Goal: Task Accomplishment & Management: Use online tool/utility

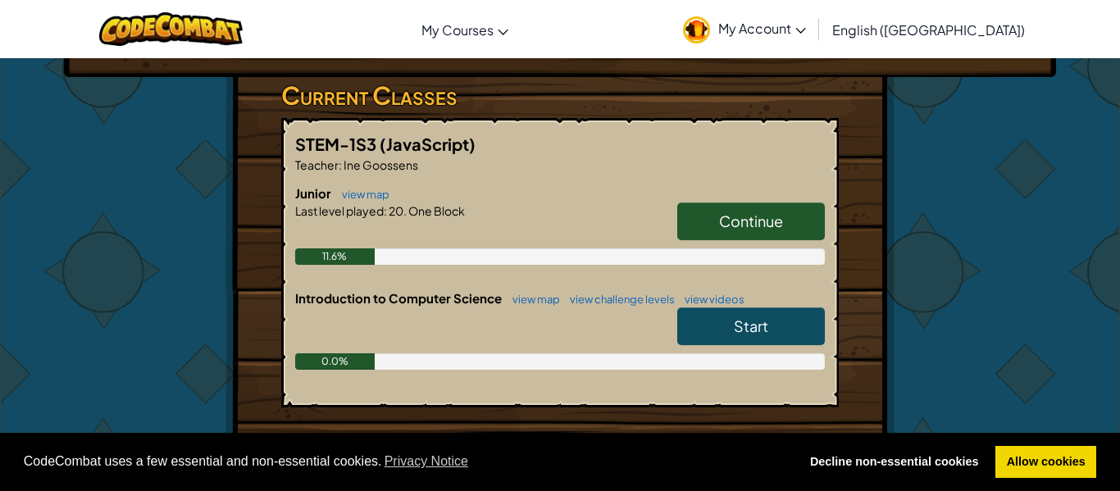
scroll to position [293, 0]
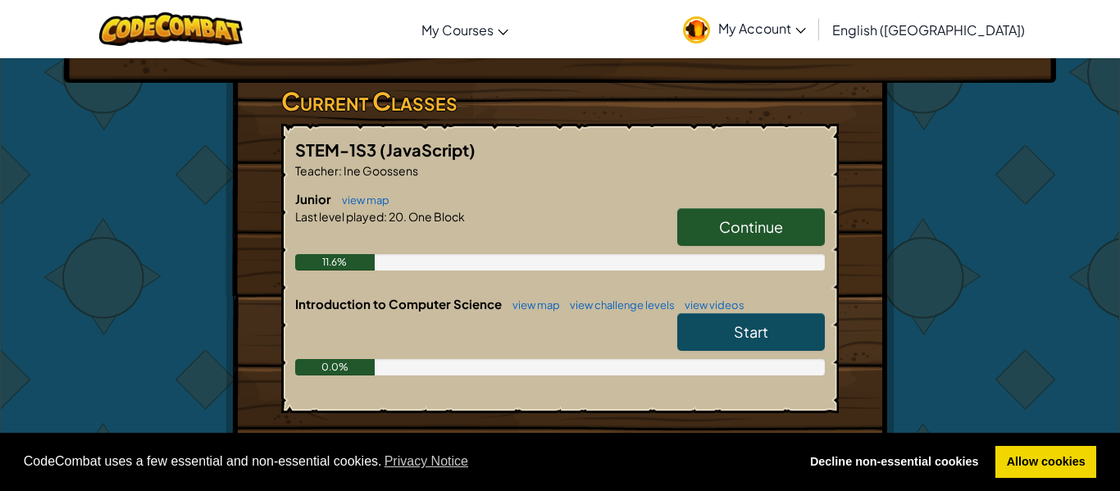
click at [760, 222] on span "Continue" at bounding box center [751, 226] width 64 height 19
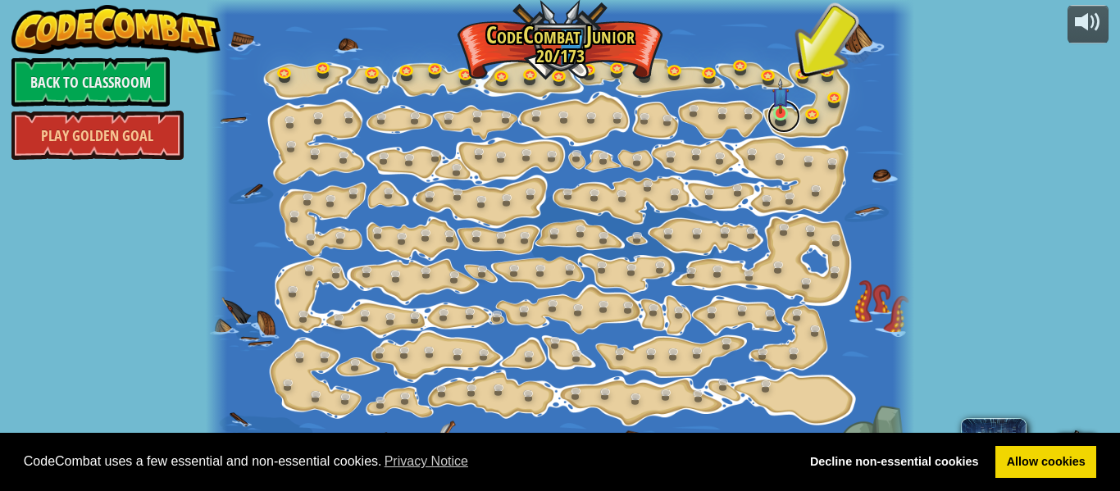
click at [767, 116] on link at bounding box center [783, 116] width 33 height 33
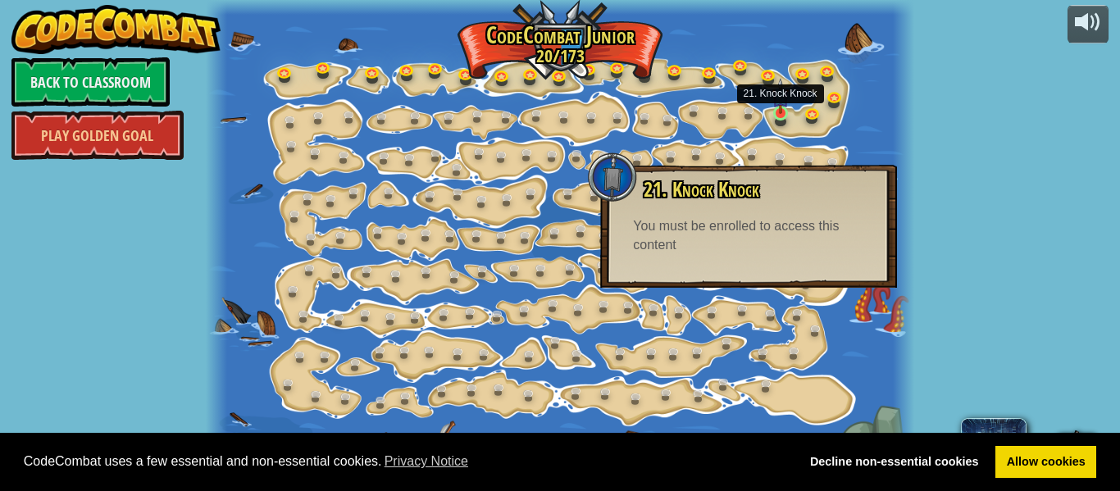
click at [787, 109] on img at bounding box center [780, 96] width 16 height 36
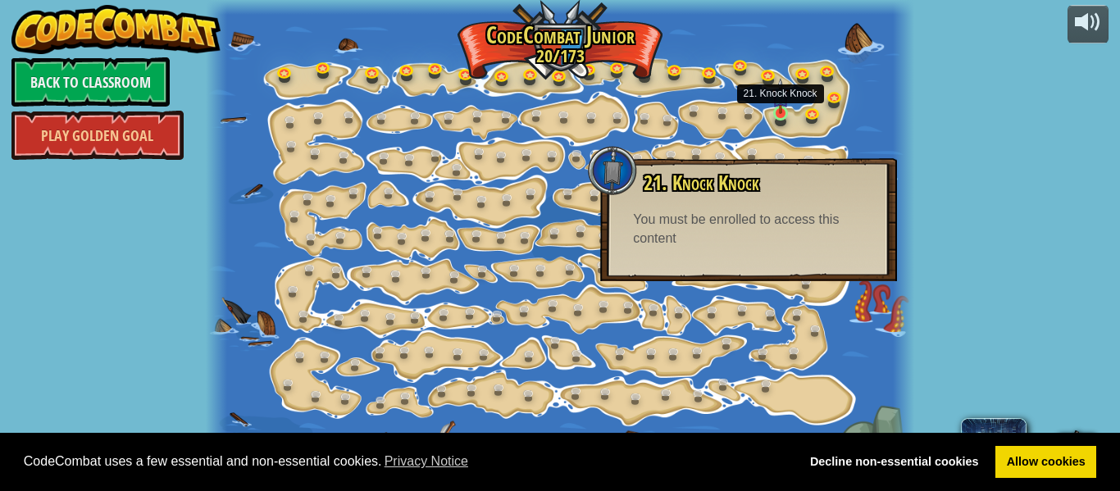
click at [782, 112] on img at bounding box center [780, 96] width 16 height 36
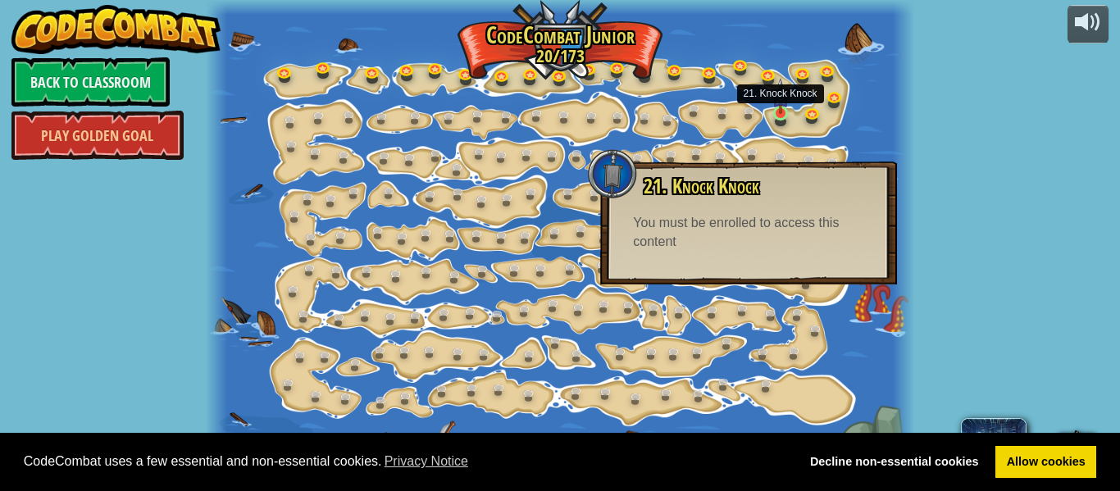
click at [776, 113] on img at bounding box center [780, 96] width 16 height 36
click at [777, 109] on img at bounding box center [780, 96] width 16 height 36
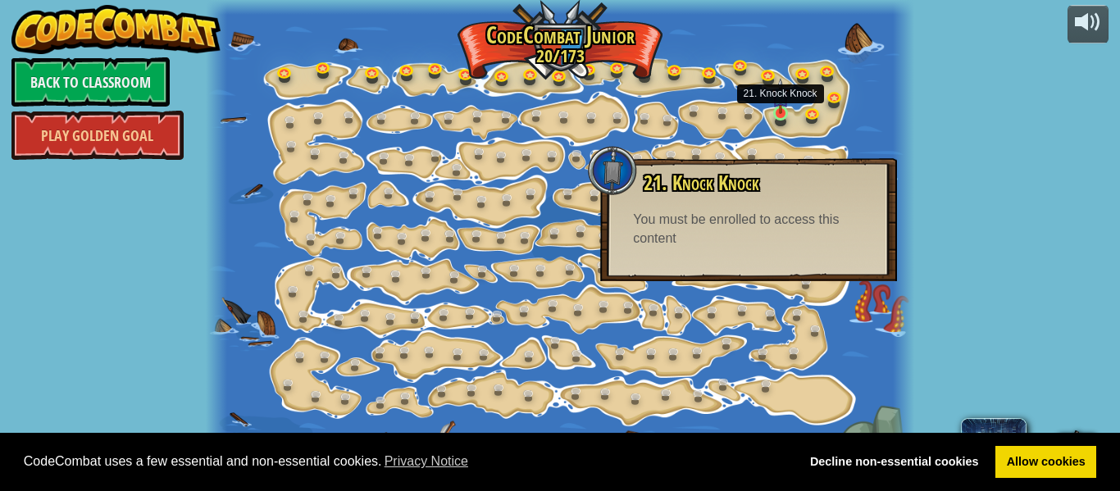
click at [781, 95] on img at bounding box center [780, 96] width 16 height 36
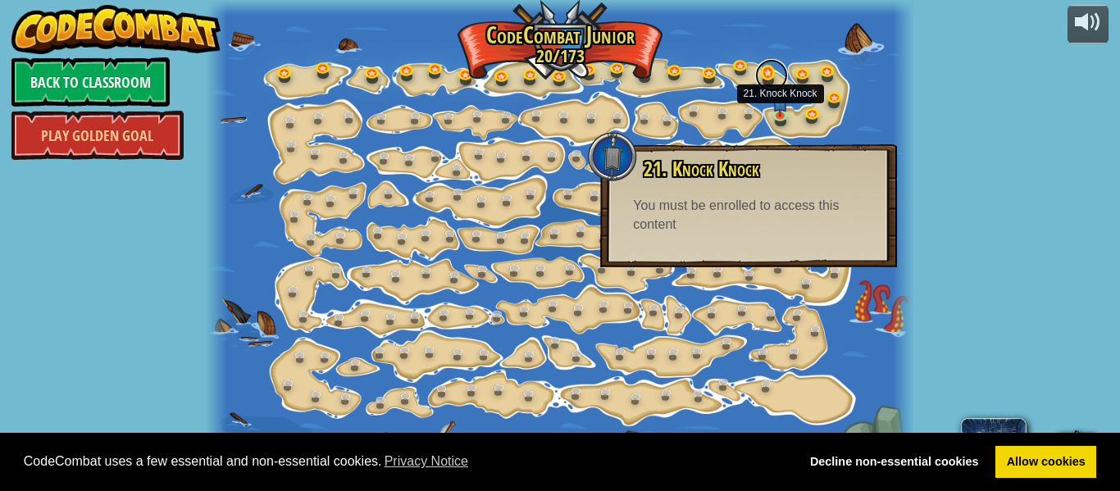
click at [777, 84] on link at bounding box center [771, 75] width 33 height 33
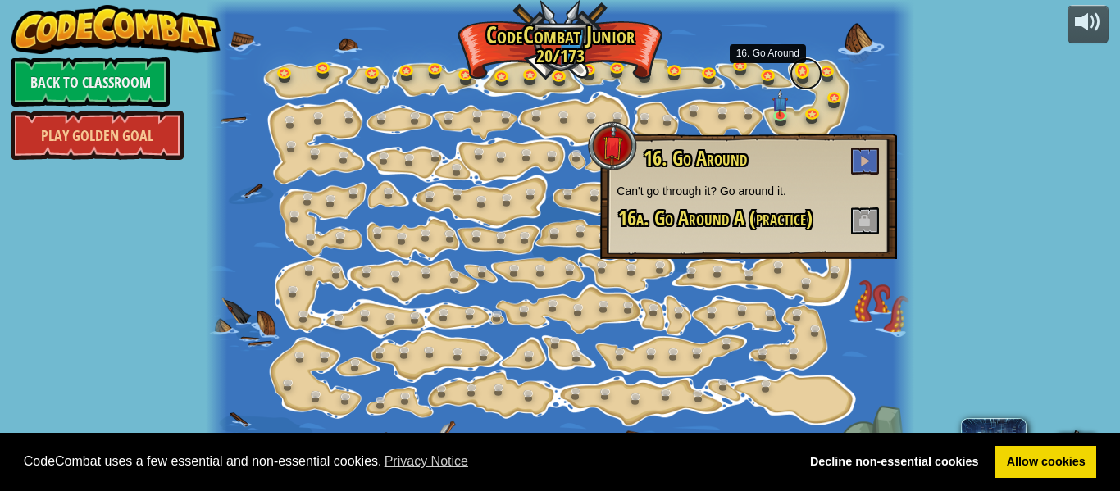
click at [795, 75] on link at bounding box center [805, 73] width 33 height 33
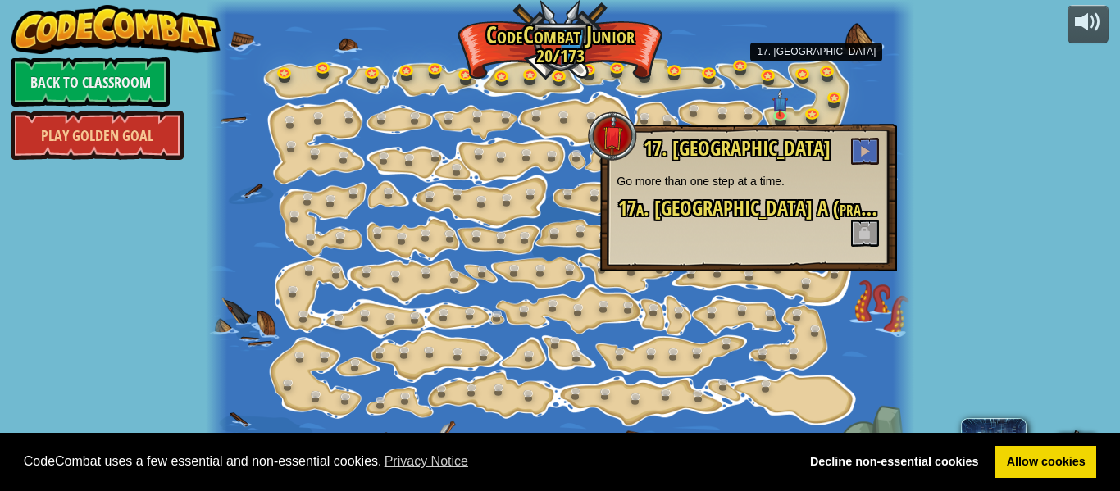
click at [717, 181] on p "Go more than one step at a time." at bounding box center [748, 181] width 264 height 16
click at [773, 117] on link at bounding box center [783, 116] width 33 height 33
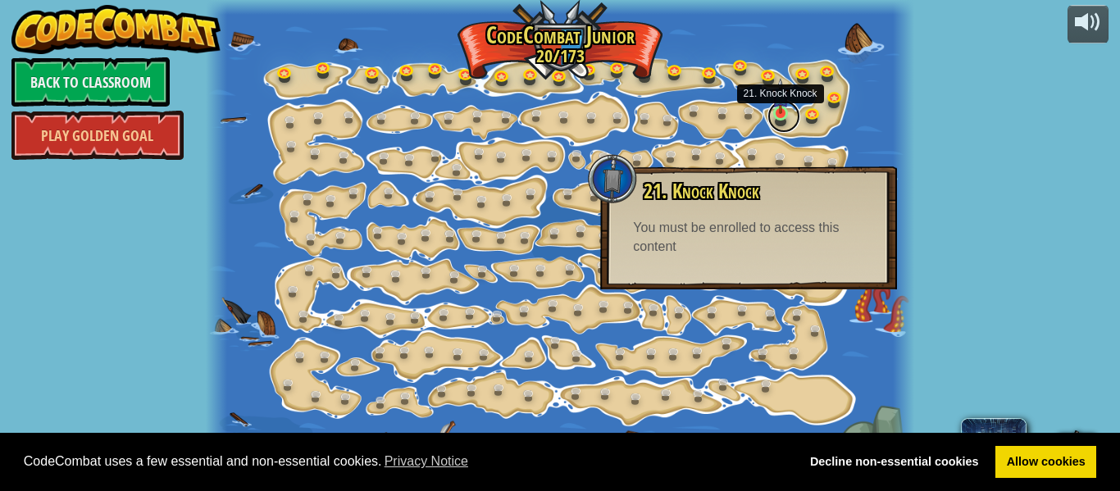
click at [773, 120] on link at bounding box center [783, 116] width 33 height 33
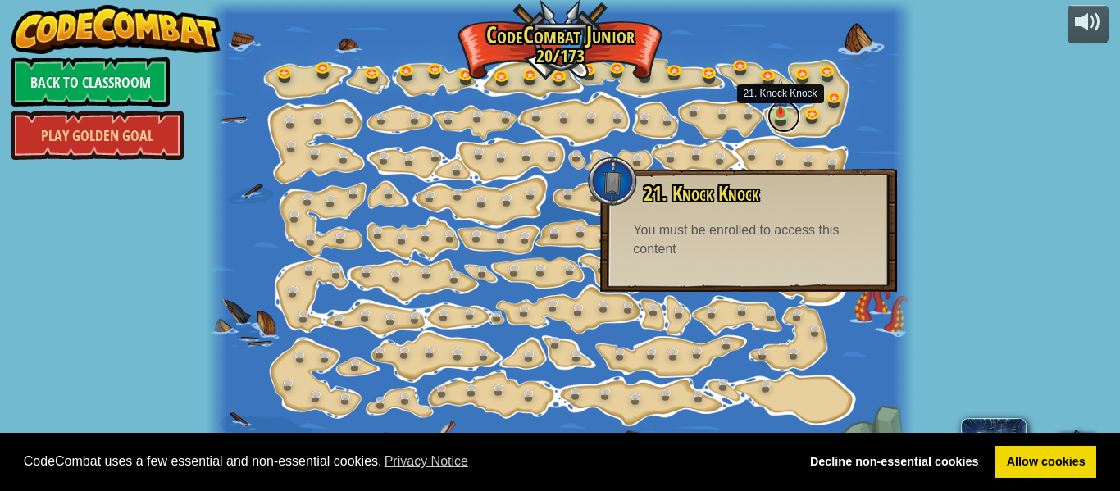
click at [772, 121] on link at bounding box center [783, 116] width 33 height 33
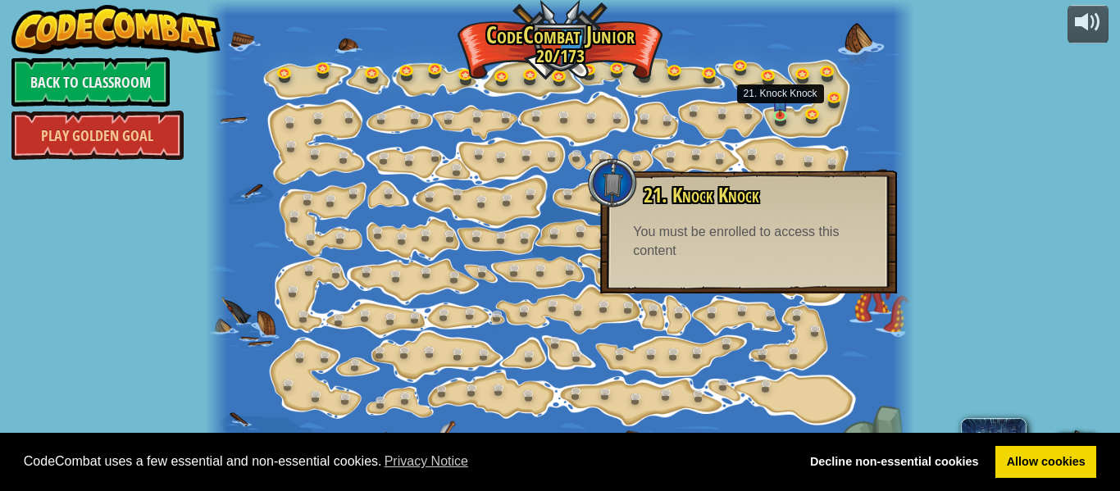
click at [747, 202] on span "21. Knock Knock" at bounding box center [701, 195] width 116 height 28
click at [730, 230] on div "You must be enrolled to access this content" at bounding box center [748, 242] width 231 height 38
click at [719, 260] on div "You must be enrolled to access this content" at bounding box center [748, 242] width 231 height 38
click at [729, 257] on div "You must be enrolled to access this content" at bounding box center [748, 242] width 231 height 38
click at [749, 248] on div "You must be enrolled to access this content" at bounding box center [748, 242] width 231 height 38
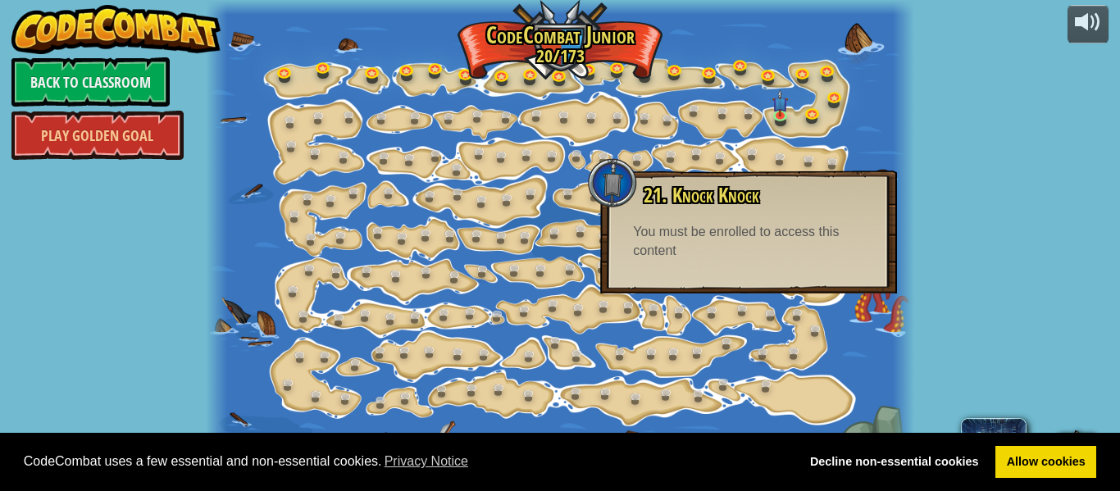
click at [754, 243] on div "You must be enrolled to access this content" at bounding box center [748, 242] width 231 height 38
click at [775, 241] on div "You must be enrolled to access this content" at bounding box center [748, 242] width 231 height 38
click at [781, 243] on div "You must be enrolled to access this content" at bounding box center [748, 242] width 231 height 38
click at [793, 243] on div "You must be enrolled to access this content" at bounding box center [748, 242] width 231 height 38
click at [784, 236] on div "You must be enrolled to access this content" at bounding box center [748, 242] width 231 height 38
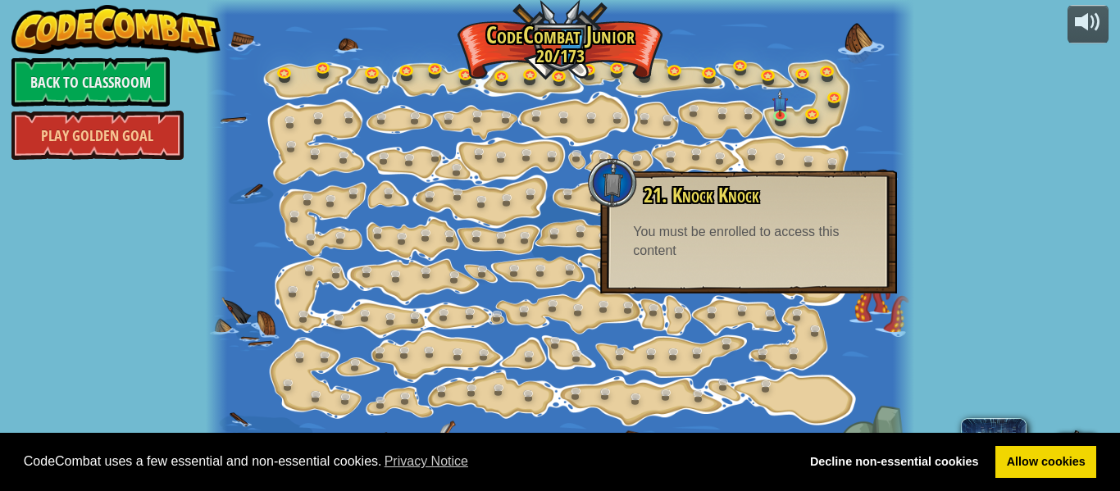
click at [748, 234] on div "You must be enrolled to access this content" at bounding box center [748, 242] width 231 height 38
click at [724, 249] on div "You must be enrolled to access this content" at bounding box center [748, 242] width 231 height 38
click at [725, 267] on div "21. Knock Knock You can hit crates to break them open. You must be enrolled to …" at bounding box center [748, 232] width 297 height 123
click at [719, 268] on div "21. Knock Knock You can hit crates to break them open. You must be enrolled to …" at bounding box center [748, 232] width 297 height 123
click at [784, 130] on link at bounding box center [783, 116] width 33 height 33
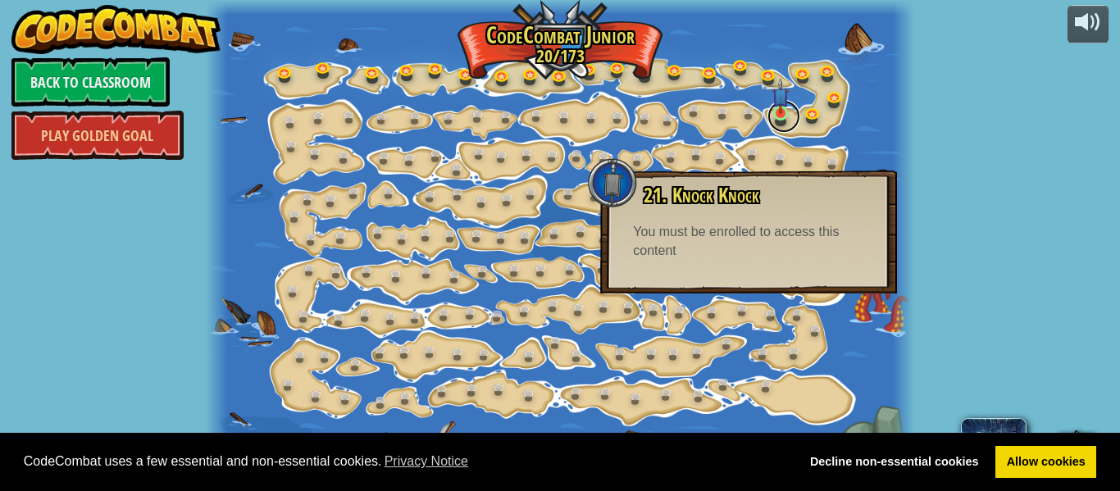
click at [786, 128] on link at bounding box center [783, 116] width 33 height 33
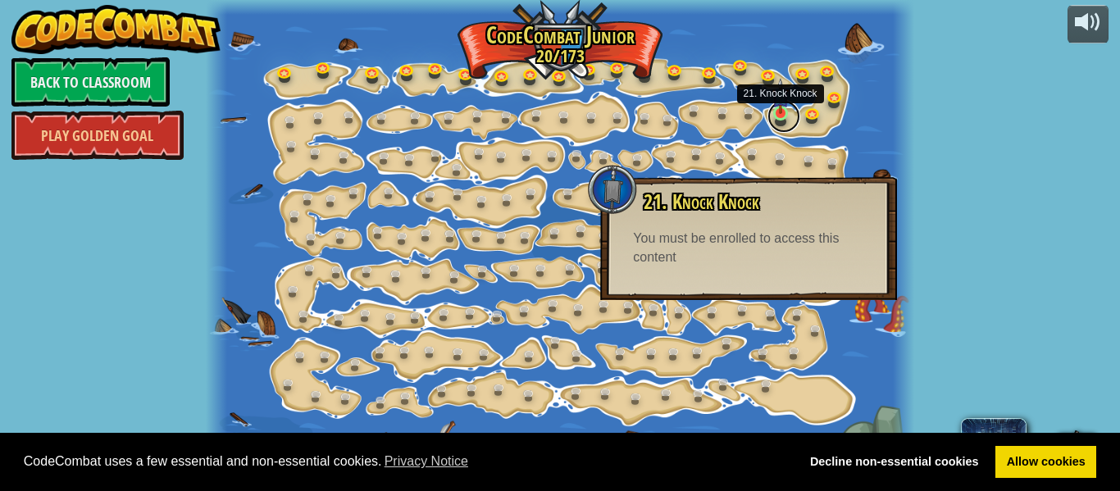
click at [783, 118] on link at bounding box center [783, 116] width 33 height 33
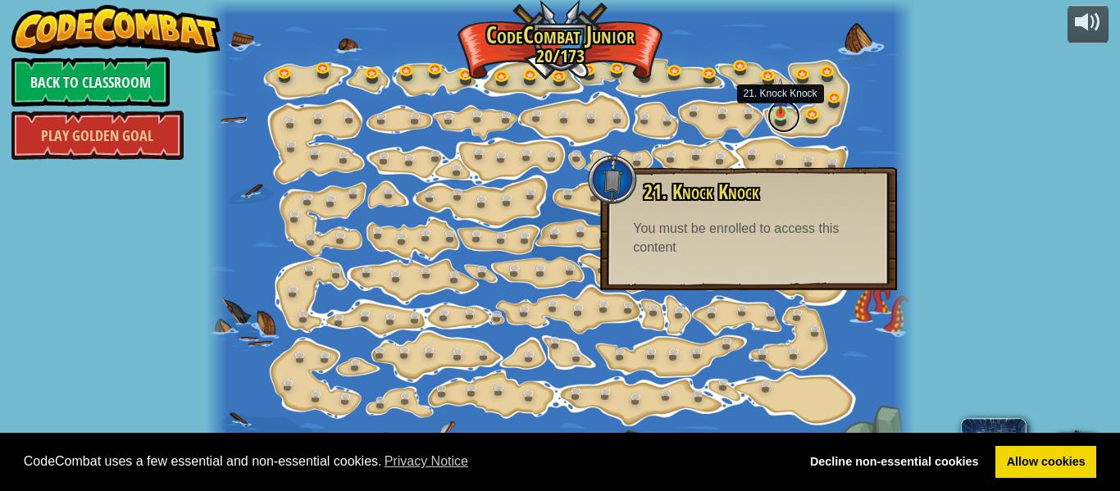
click at [776, 119] on link at bounding box center [783, 116] width 33 height 33
click at [770, 125] on div at bounding box center [559, 245] width 707 height 491
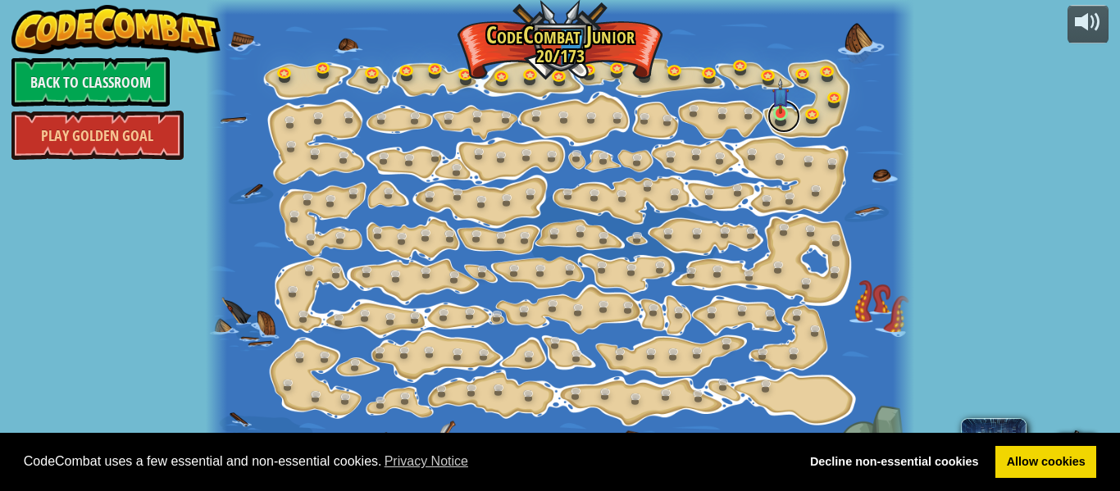
click at [768, 120] on link at bounding box center [783, 116] width 33 height 33
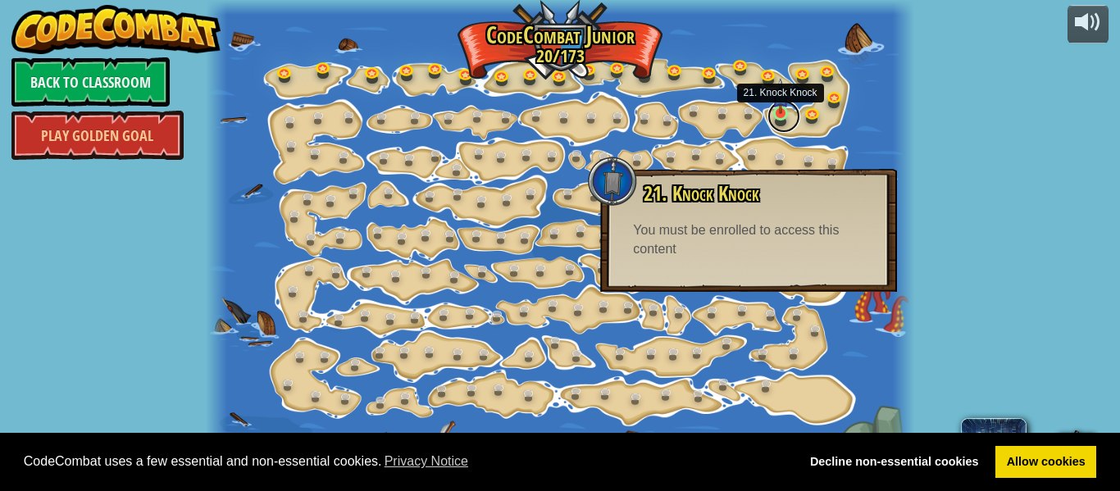
click at [789, 107] on link at bounding box center [783, 116] width 33 height 33
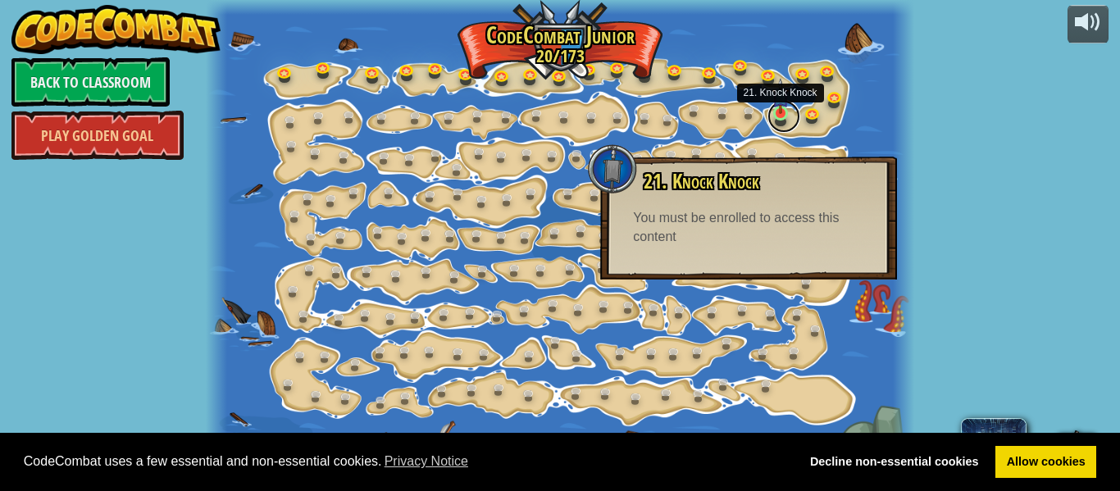
click at [782, 121] on link at bounding box center [783, 116] width 33 height 33
click at [782, 118] on link at bounding box center [783, 116] width 33 height 33
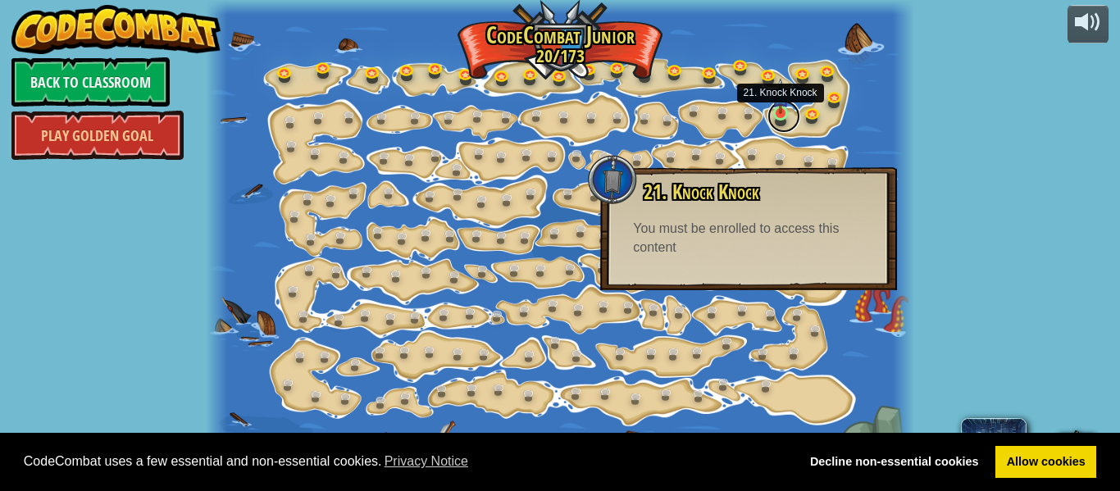
click at [771, 117] on link at bounding box center [783, 116] width 33 height 33
click at [717, 201] on span "21. Knock Knock" at bounding box center [701, 191] width 116 height 28
click at [713, 213] on div "21. Knock Knock You can hit crates to break them open. You must be enrolled to …" at bounding box center [748, 218] width 264 height 76
click at [716, 214] on div "21. Knock Knock You can hit crates to break them open. You must be enrolled to …" at bounding box center [748, 218] width 264 height 76
click at [715, 215] on div "21. Knock Knock You can hit crates to break them open. You must be enrolled to …" at bounding box center [748, 218] width 264 height 76
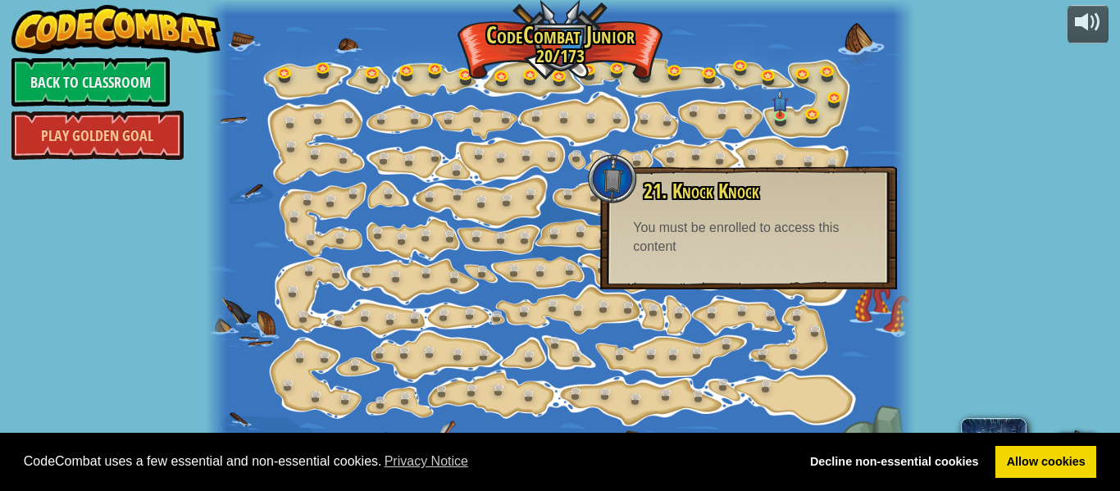
click at [752, 204] on div "21. Knock Knock You can hit crates to break them open. You must be enrolled to …" at bounding box center [748, 218] width 264 height 76
click at [866, 79] on div at bounding box center [559, 245] width 707 height 491
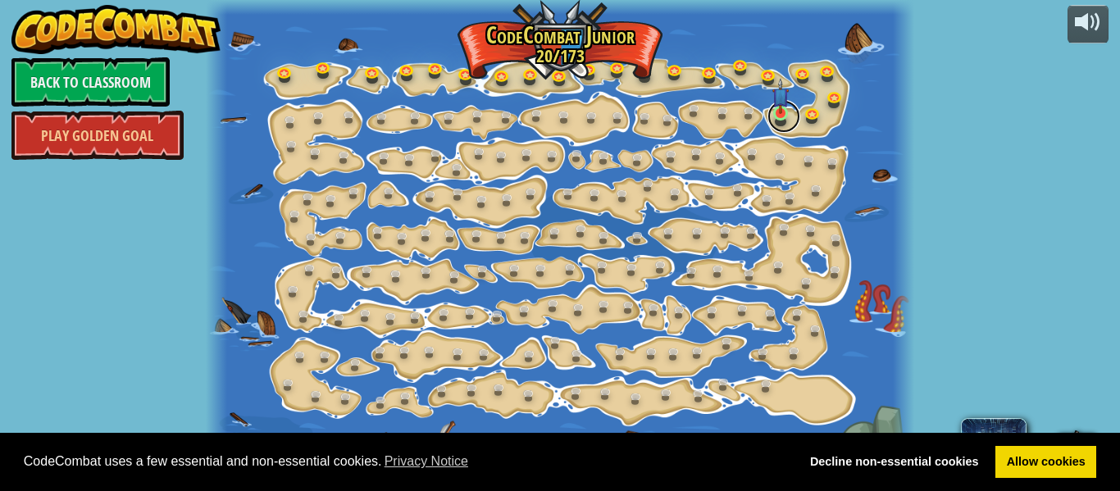
click at [776, 119] on link at bounding box center [783, 116] width 33 height 33
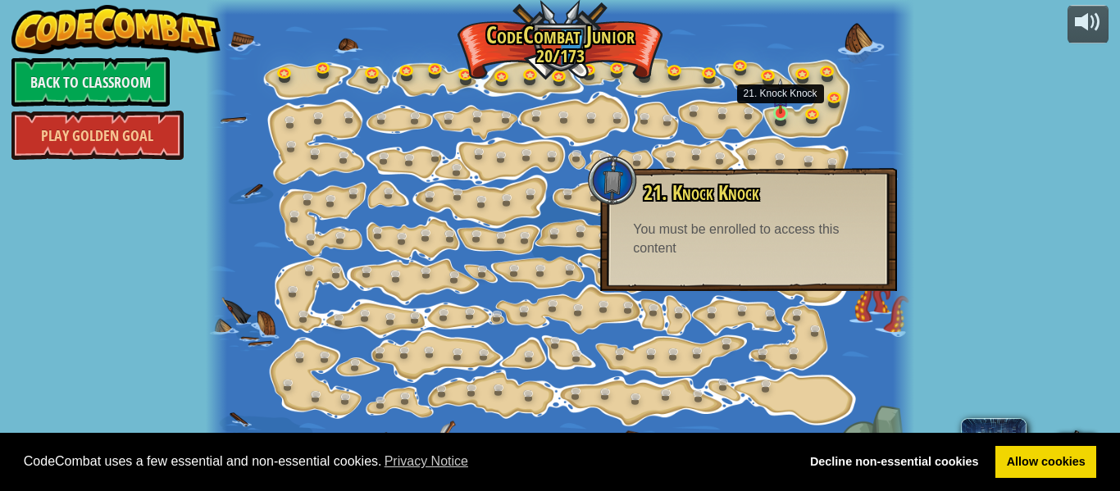
click at [774, 113] on img at bounding box center [780, 96] width 16 height 36
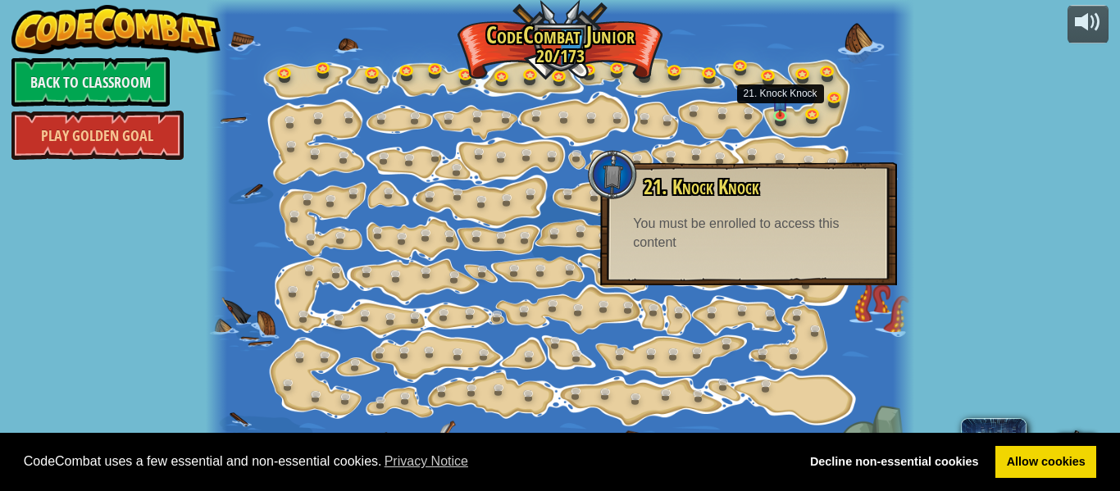
click at [767, 121] on div at bounding box center [559, 245] width 707 height 491
click at [767, 105] on div at bounding box center [559, 245] width 707 height 491
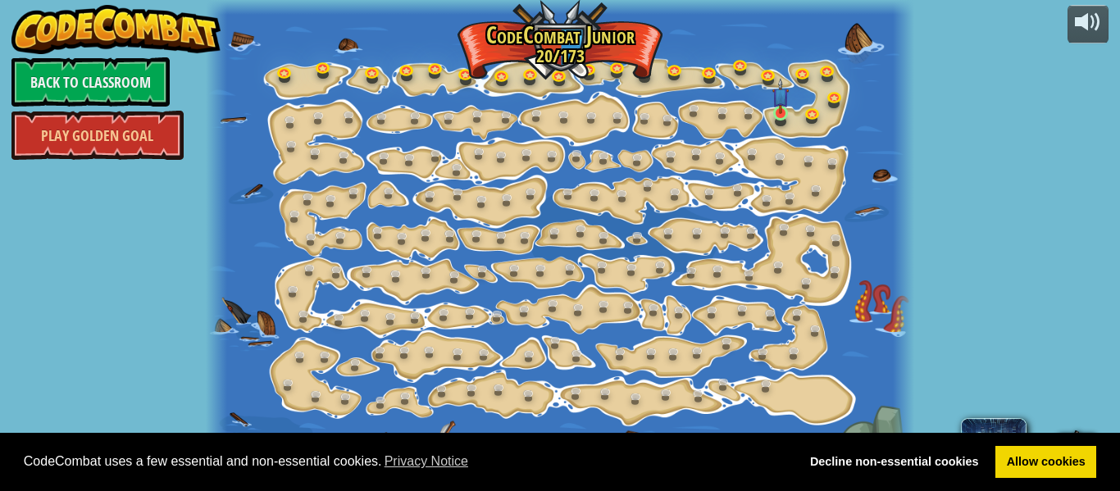
click at [780, 110] on img at bounding box center [780, 96] width 16 height 36
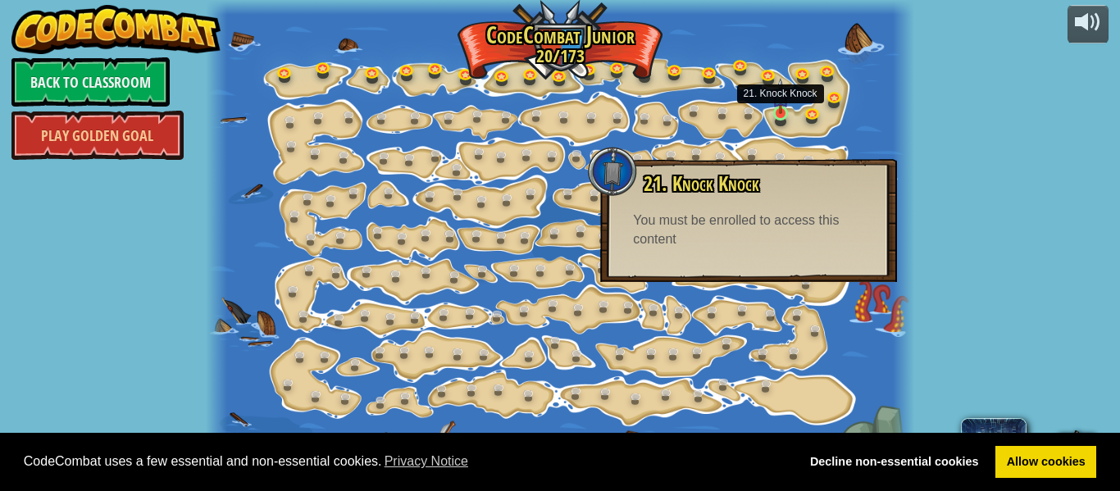
click at [769, 125] on div at bounding box center [559, 245] width 707 height 491
click at [785, 113] on img at bounding box center [780, 96] width 16 height 36
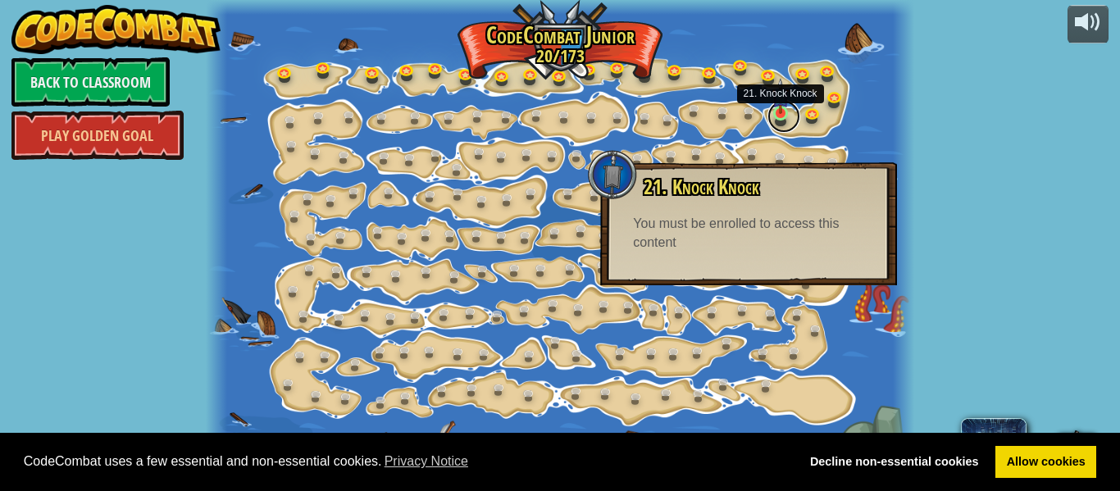
click at [775, 119] on link at bounding box center [783, 116] width 33 height 33
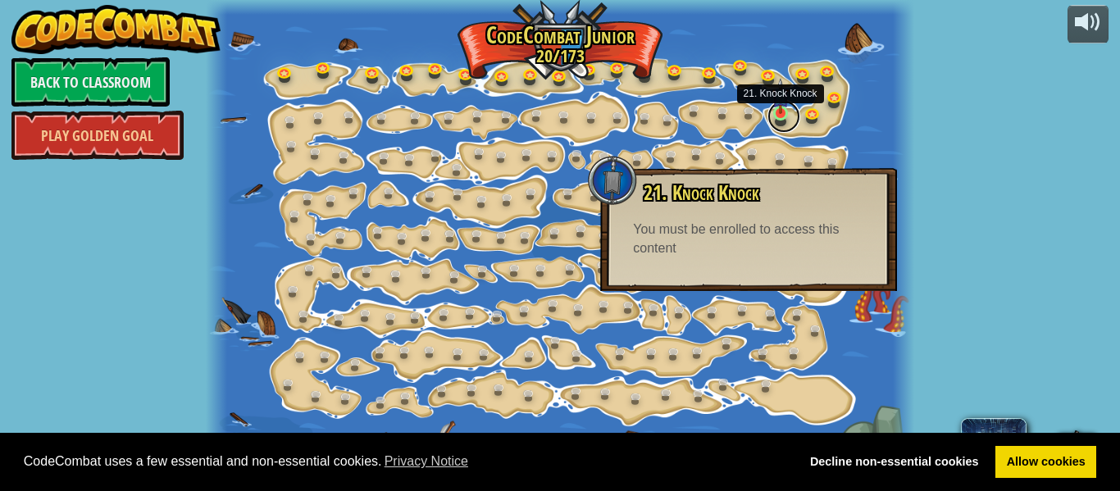
click at [777, 125] on link at bounding box center [783, 116] width 33 height 33
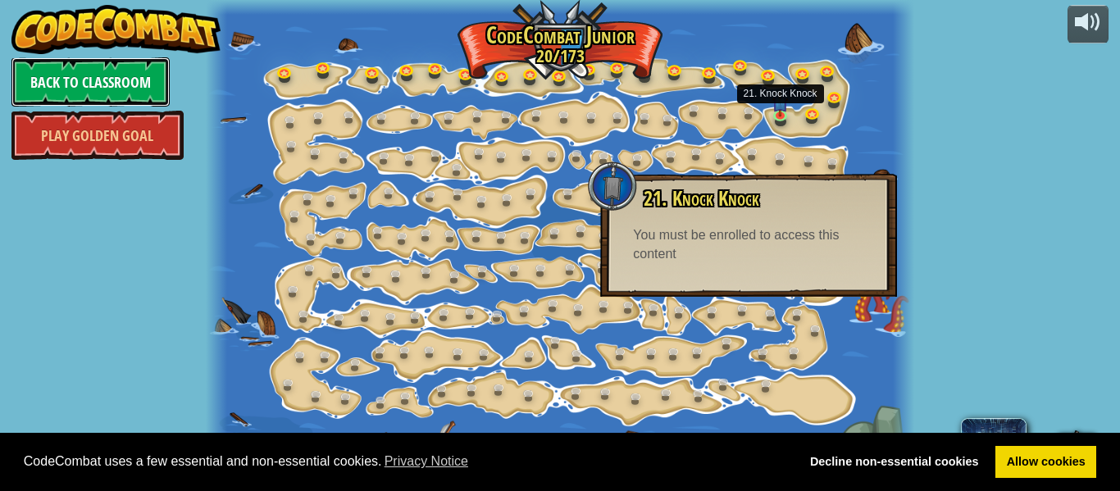
click at [112, 67] on link "Back to Classroom" at bounding box center [90, 81] width 158 height 49
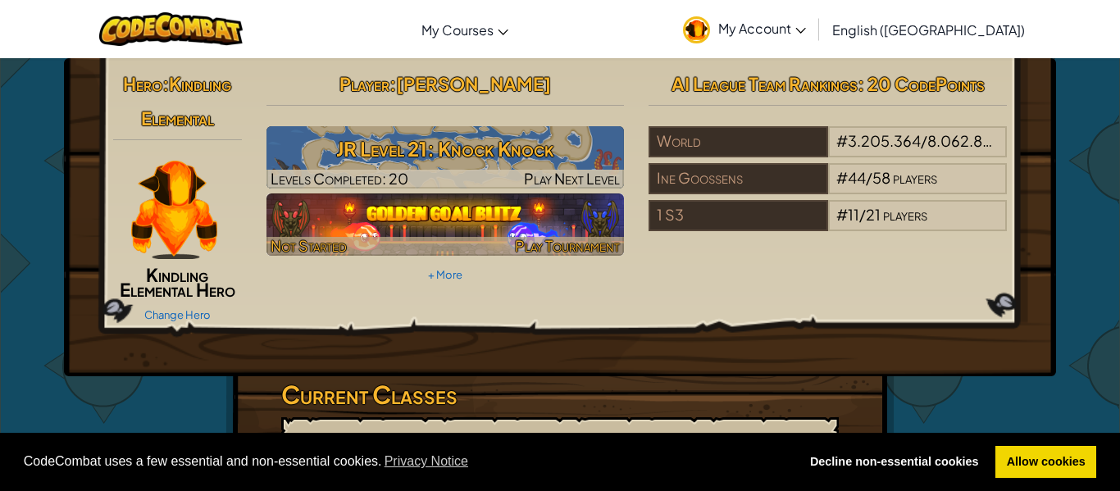
click at [510, 249] on div at bounding box center [445, 246] width 358 height 19
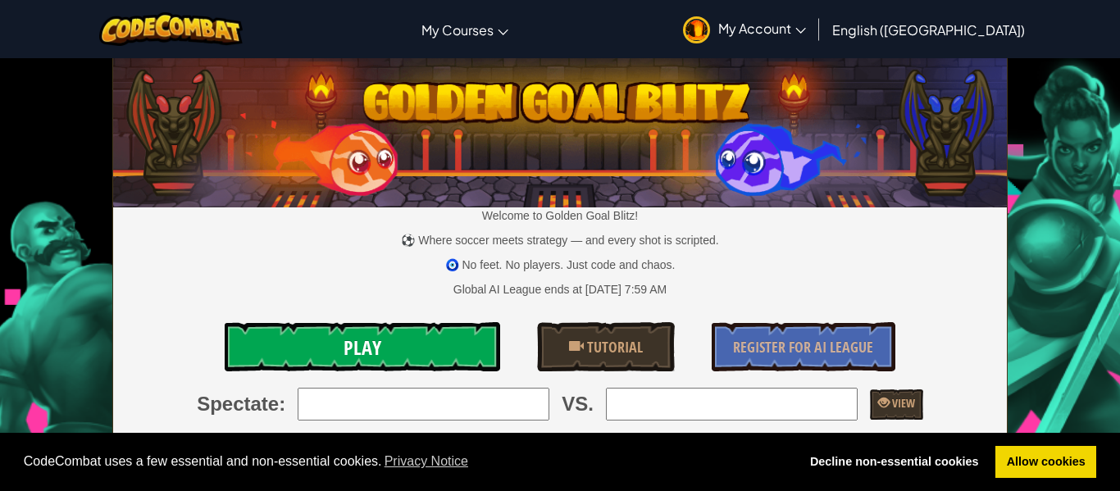
click at [393, 330] on link "Play" at bounding box center [362, 346] width 275 height 49
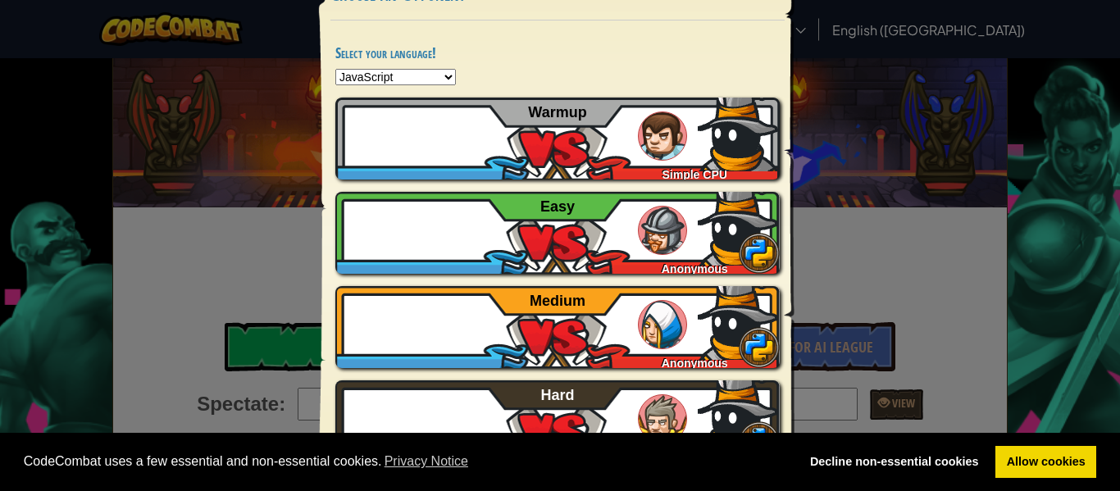
scroll to position [93, 0]
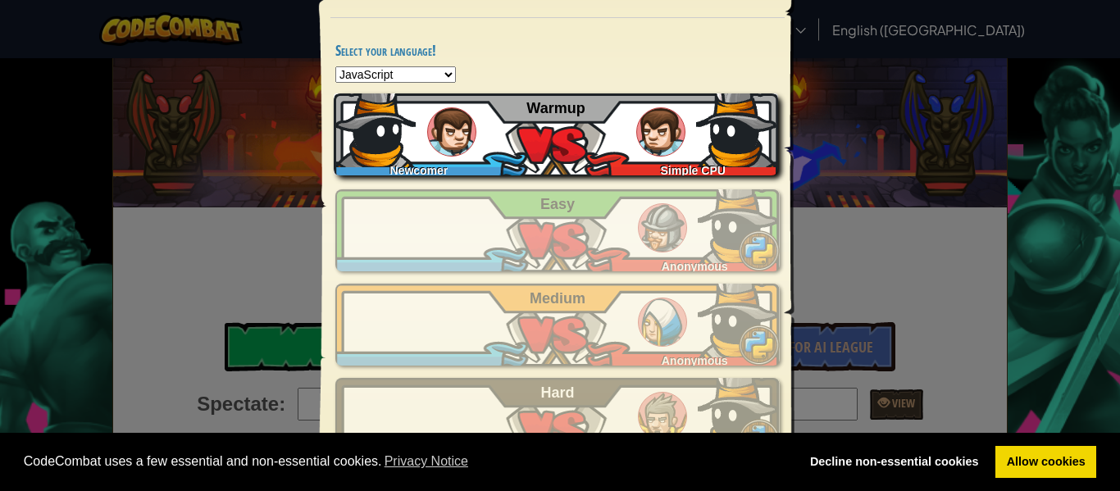
click at [698, 142] on img at bounding box center [737, 126] width 82 height 82
